Goal: Navigation & Orientation: Find specific page/section

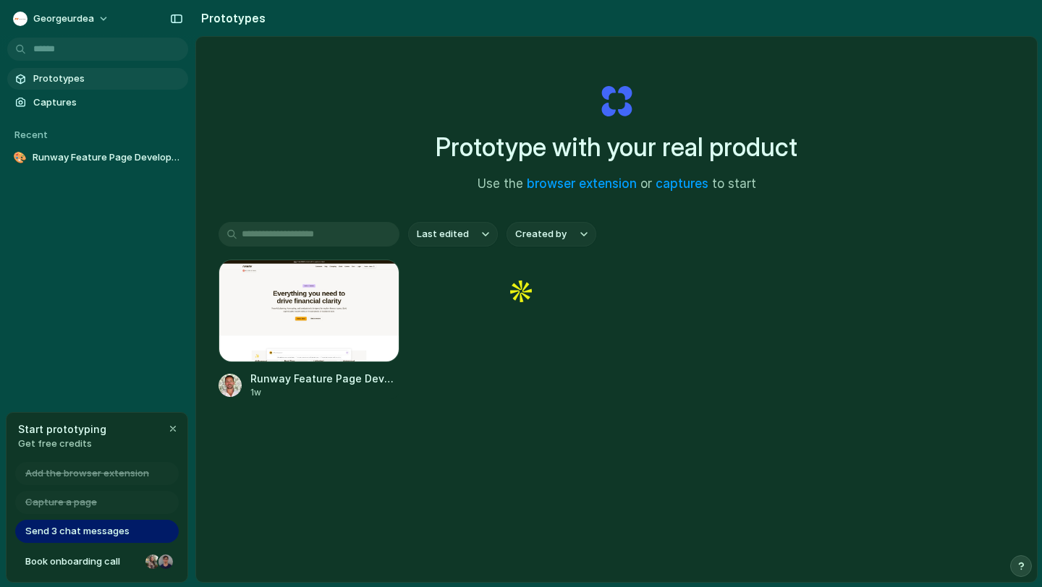
drag, startPoint x: 734, startPoint y: 336, endPoint x: 264, endPoint y: 140, distance: 509.5
click at [264, 140] on div "Prototype with your real product Use the browser extension or captures to start…" at bounding box center [616, 348] width 841 height 622
drag, startPoint x: 306, startPoint y: 158, endPoint x: 676, endPoint y: 318, distance: 403.5
click at [676, 318] on div "Prototype with your real product Use the browser extension or captures to start…" at bounding box center [616, 348] width 841 height 622
drag, startPoint x: 676, startPoint y: 318, endPoint x: 604, endPoint y: 276, distance: 83.3
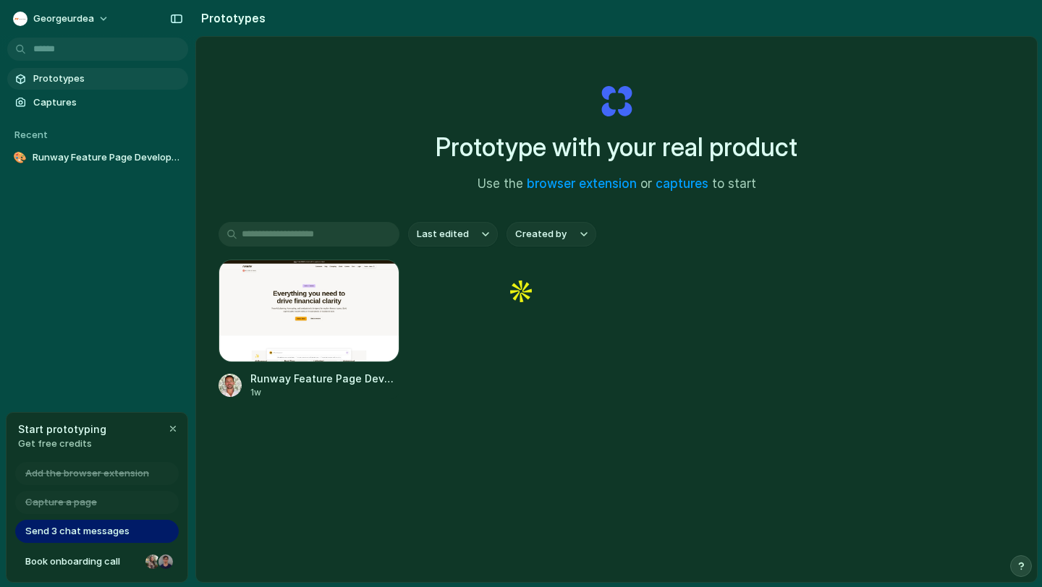
click at [673, 317] on div "Runway Feature Page Development 1w" at bounding box center [616, 330] width 796 height 140
click at [697, 190] on link "captures" at bounding box center [681, 184] width 53 height 14
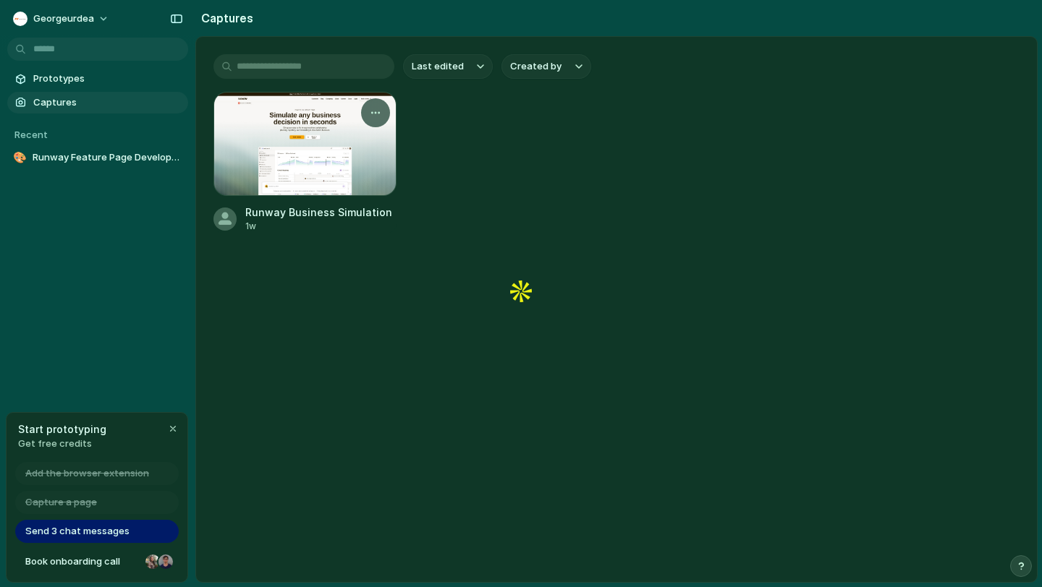
click at [331, 148] on div at bounding box center [304, 144] width 183 height 104
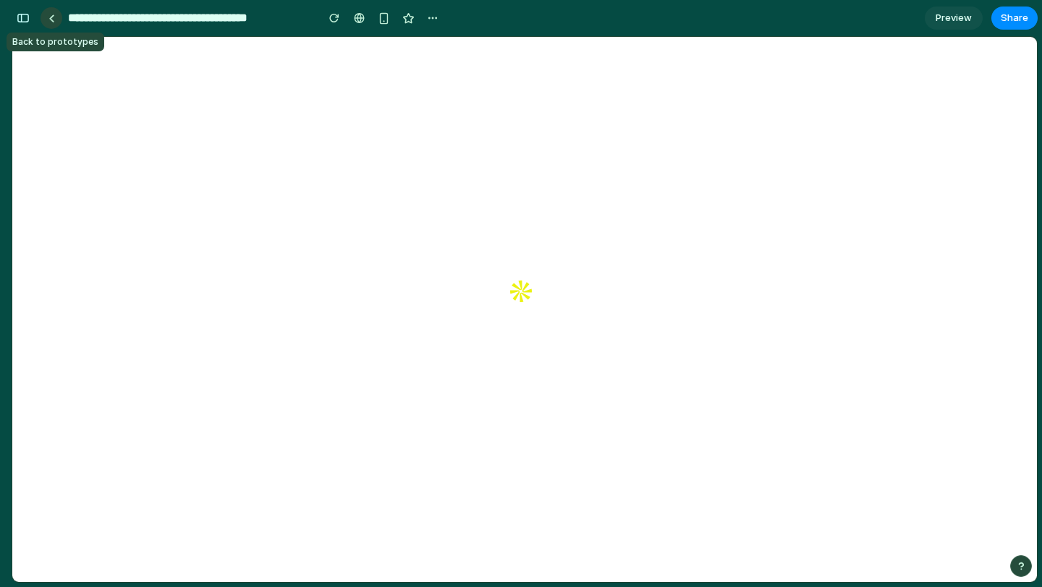
click at [57, 17] on link at bounding box center [52, 18] width 22 height 22
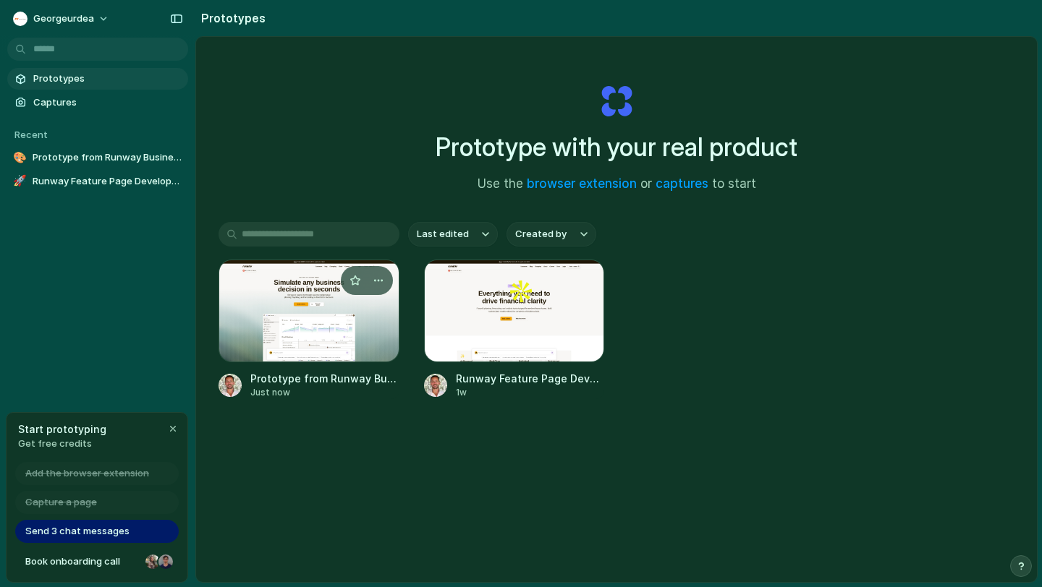
scroll to position [14, 0]
